Goal: Information Seeking & Learning: Learn about a topic

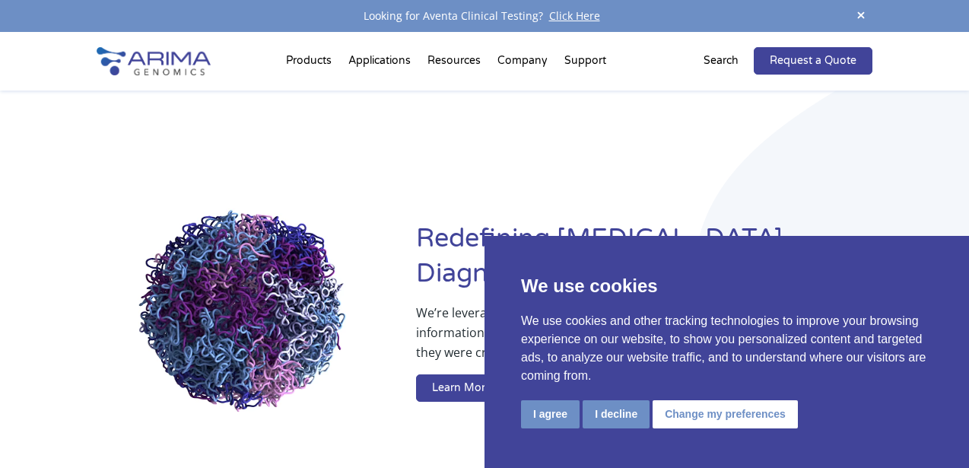
click at [544, 417] on button "I agree" at bounding box center [550, 414] width 59 height 28
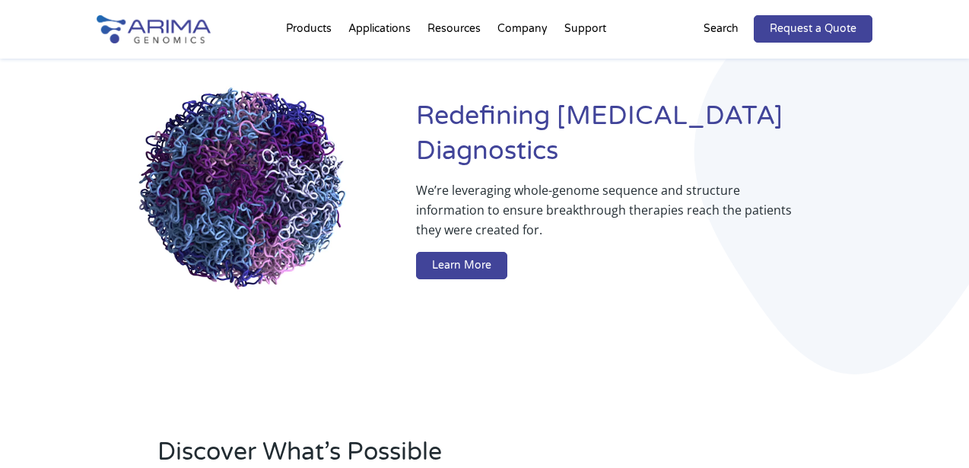
scroll to position [34, 0]
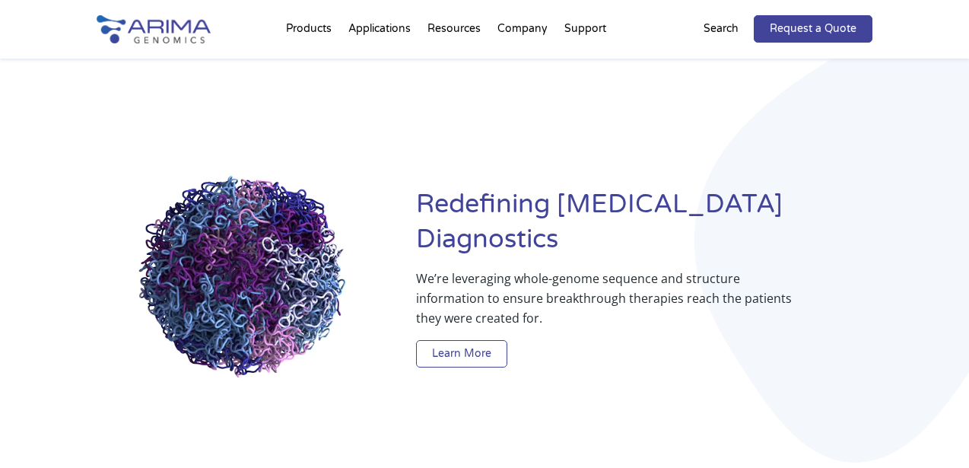
click at [461, 340] on link "Learn More" at bounding box center [461, 353] width 91 height 27
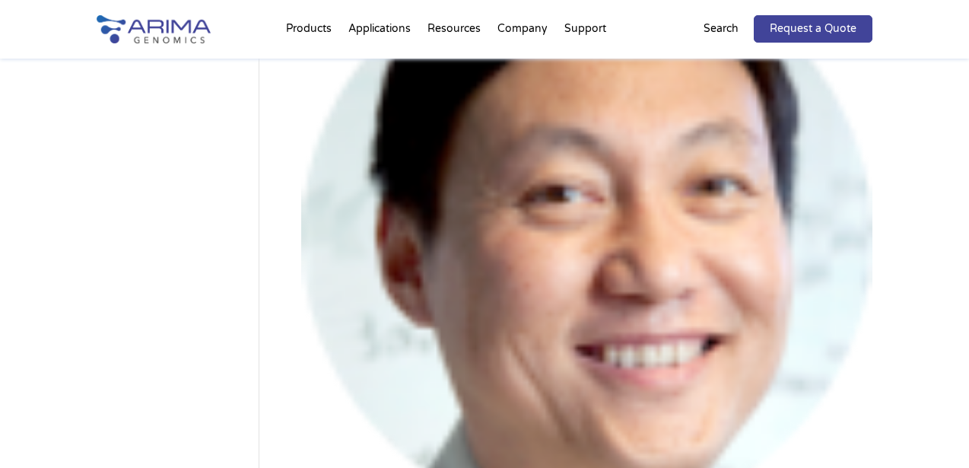
scroll to position [66, 0]
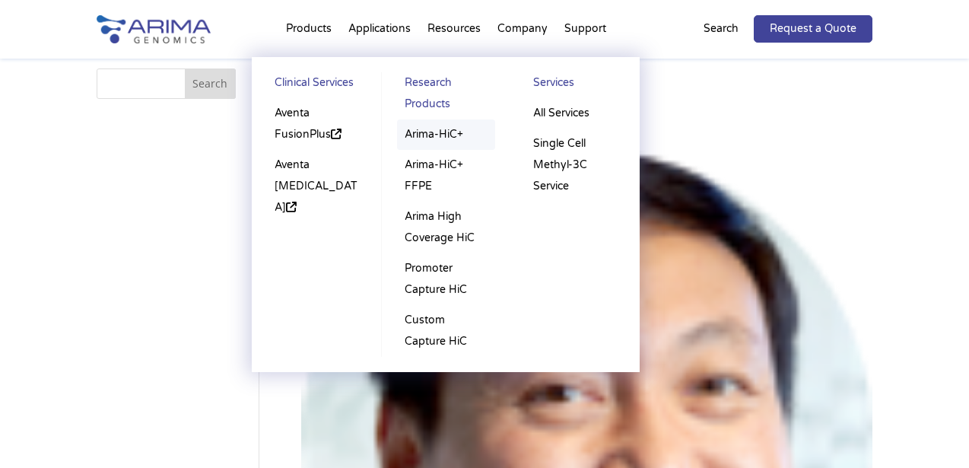
click at [427, 132] on link "Arima-HiC+" at bounding box center [446, 134] width 98 height 30
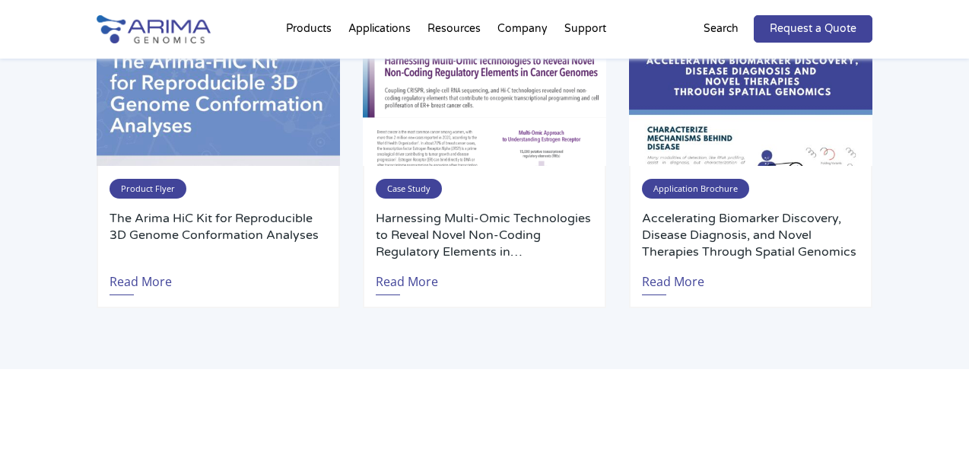
scroll to position [3033, 0]
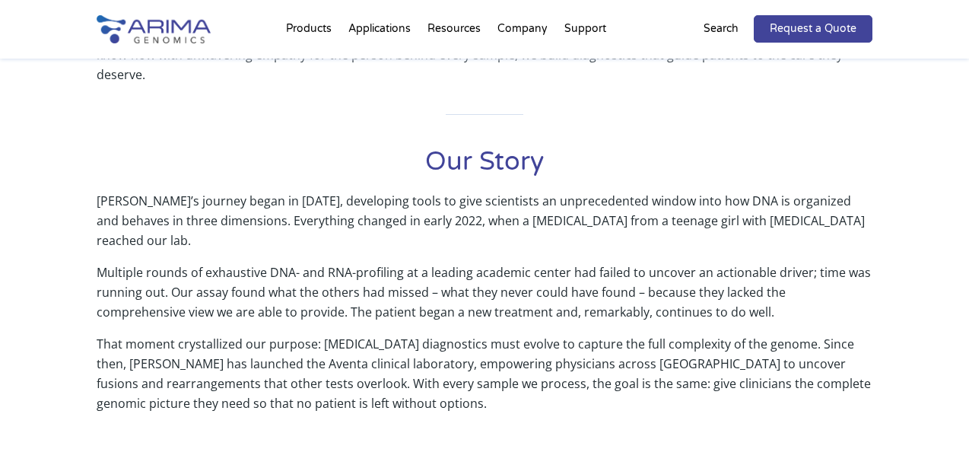
scroll to position [650, 0]
